Goal: Answer question/provide support: Share knowledge or assist other users

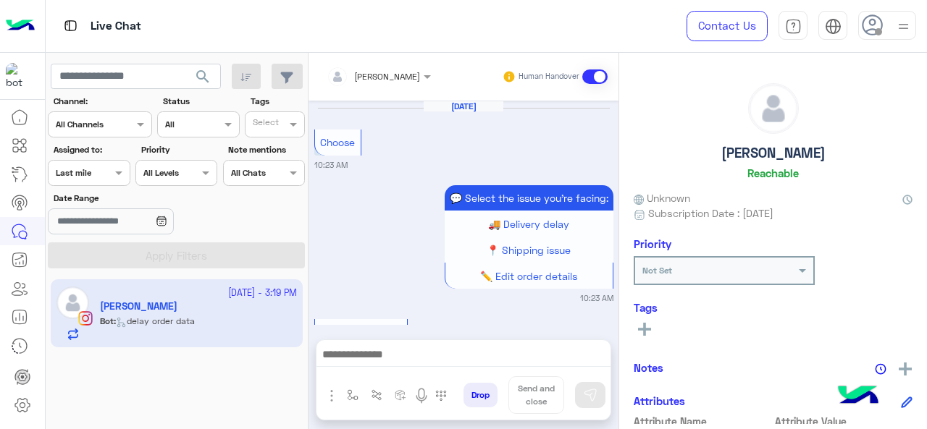
scroll to position [1509, 0]
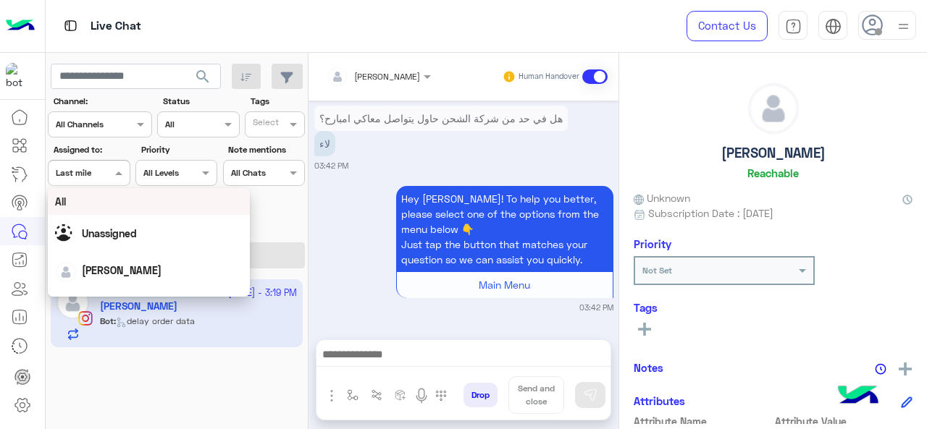
click at [111, 173] on span at bounding box center [120, 172] width 18 height 15
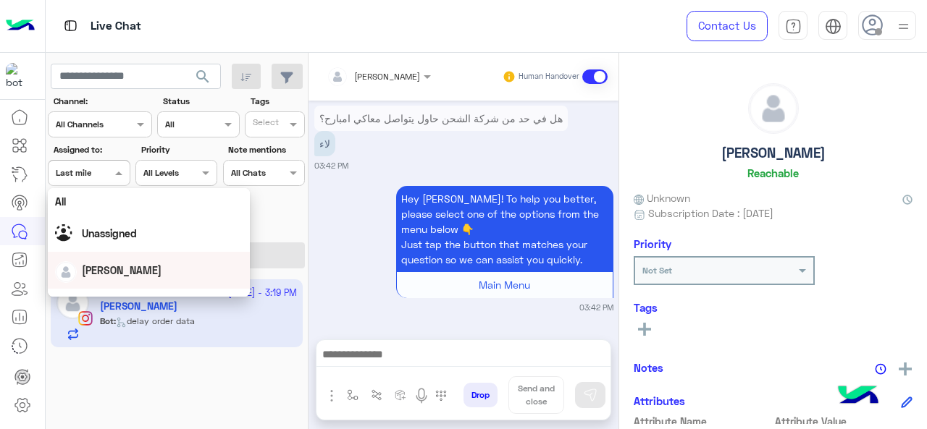
scroll to position [186, 0]
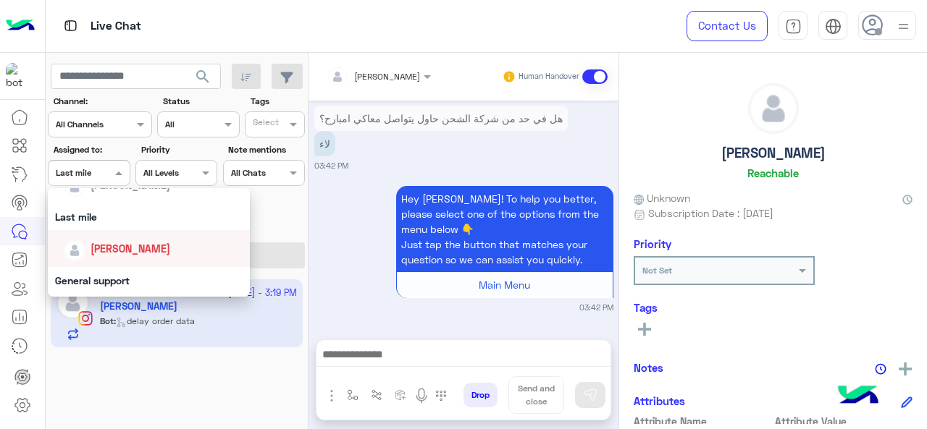
click at [104, 256] on div "[PERSON_NAME]" at bounding box center [130, 248] width 80 height 15
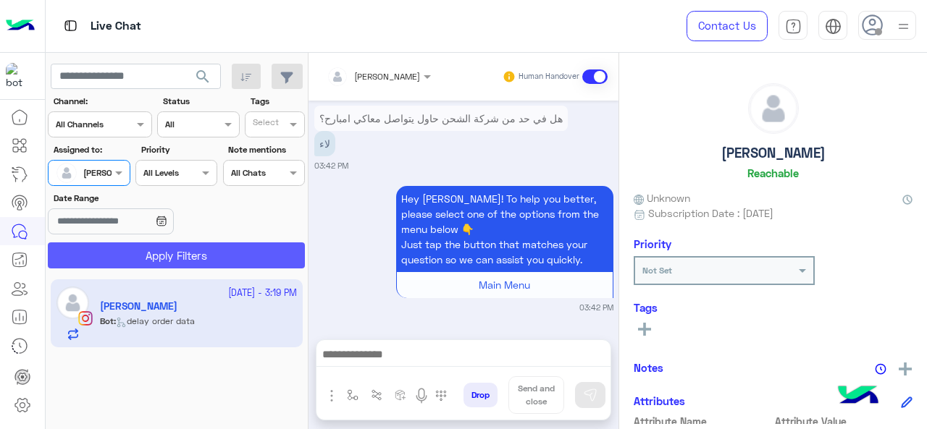
click at [104, 256] on button "Apply Filters" at bounding box center [176, 255] width 257 height 26
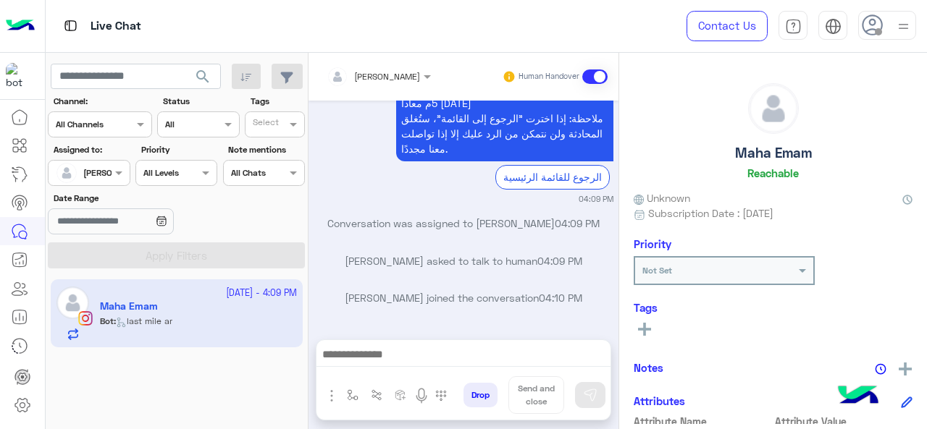
scroll to position [739, 0]
